Goal: Task Accomplishment & Management: Use online tool/utility

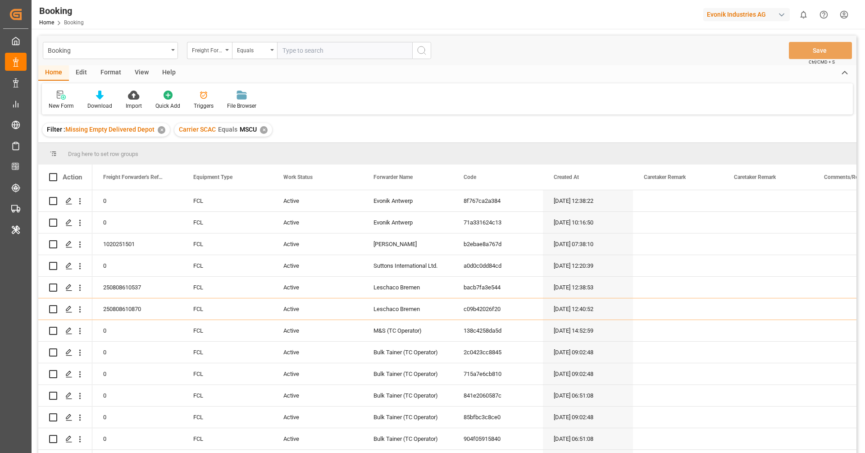
click at [391, 89] on div "New Form Download Import Quick Add Triggers File Browser" at bounding box center [447, 98] width 811 height 31
click at [260, 129] on div "✕" at bounding box center [264, 130] width 8 height 8
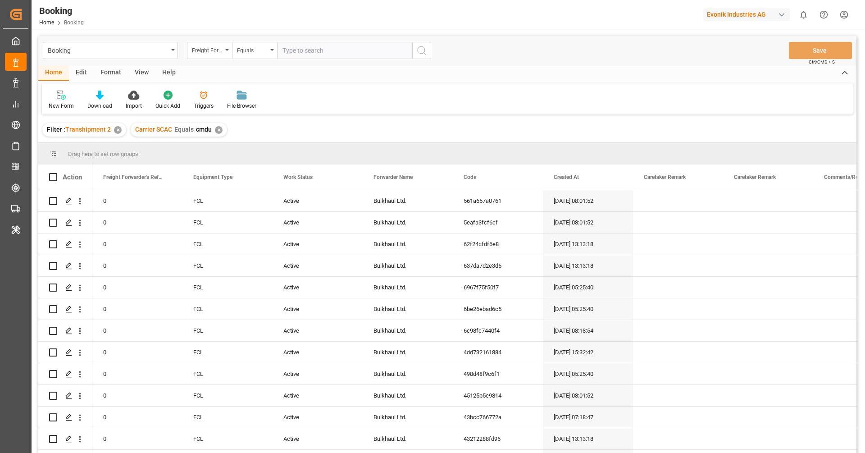
drag, startPoint x: 551, startPoint y: 159, endPoint x: 388, endPoint y: 162, distance: 163.1
click at [513, 161] on div "Drag here to set row groups" at bounding box center [447, 154] width 818 height 22
drag, startPoint x: 327, startPoint y: 112, endPoint x: 305, endPoint y: 92, distance: 29.6
click at [318, 111] on div "New Form Download Import Quick Add Triggers File Browser" at bounding box center [447, 98] width 811 height 31
click at [403, 117] on div "Filter : Transhipment 2 ✕ Carrier SCAC Equals cmdu ✕" at bounding box center [447, 129] width 818 height 25
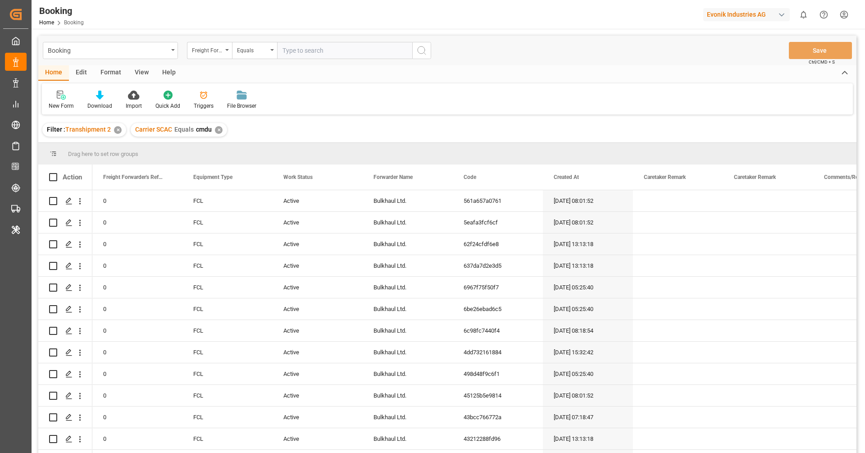
click at [429, 104] on div "New Form Download Import Quick Add Triggers File Browser" at bounding box center [447, 98] width 811 height 31
click at [455, 98] on div "New Form Download Import Quick Add Triggers File Browser" at bounding box center [447, 98] width 811 height 31
click at [136, 79] on div "View" at bounding box center [141, 72] width 27 height 15
click at [61, 100] on div "Default" at bounding box center [57, 100] width 31 height 20
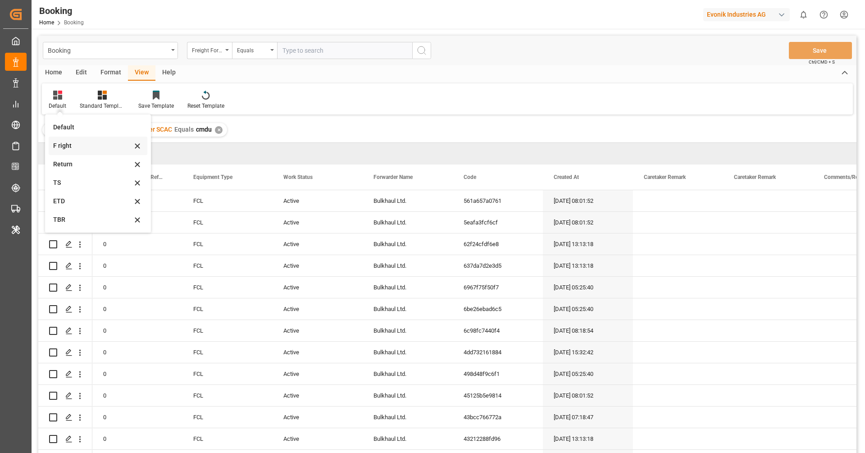
click at [74, 145] on div "F right" at bounding box center [92, 145] width 79 height 9
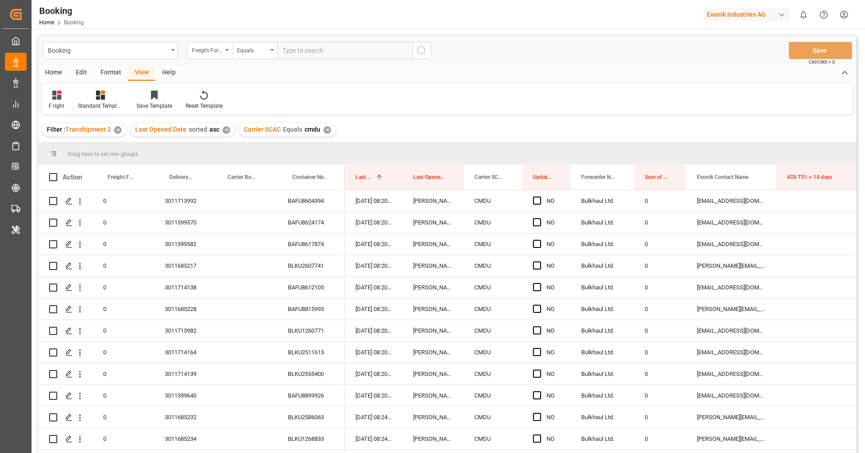
click at [323, 130] on div "✕" at bounding box center [327, 130] width 8 height 8
click at [573, 86] on div "F right Standard Templates Save Template Reset Template" at bounding box center [447, 98] width 811 height 31
